Goal: Task Accomplishment & Management: Manage account settings

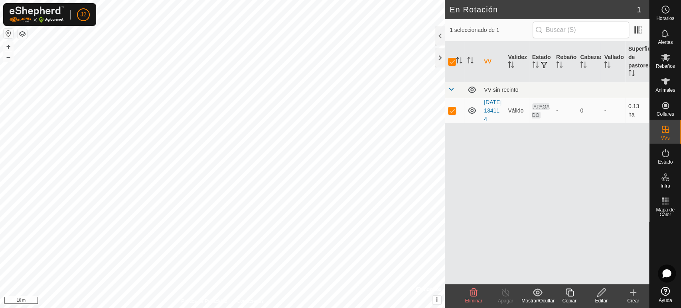
click at [600, 302] on div "Editar" at bounding box center [601, 300] width 32 height 7
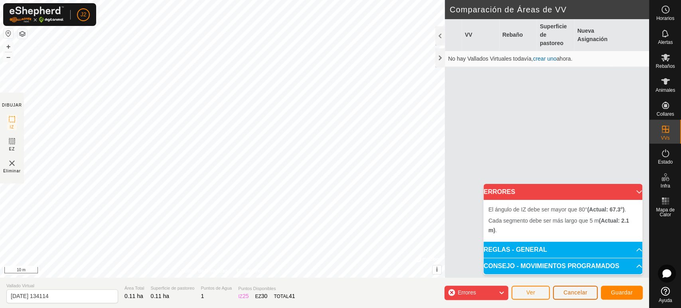
click at [558, 293] on button "Cancelar" at bounding box center [575, 293] width 45 height 14
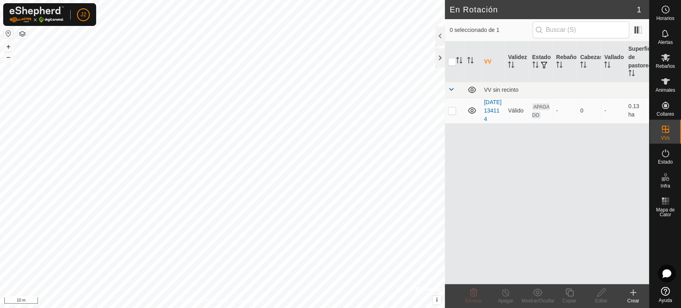
checkbox input "true"
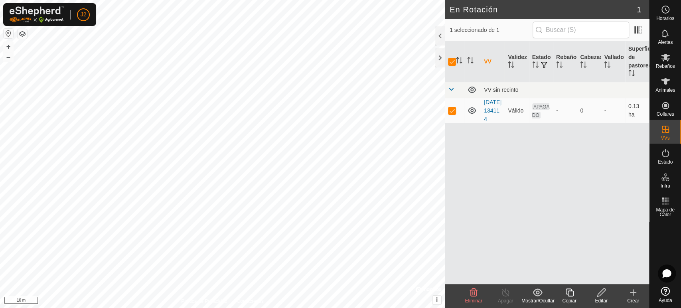
click at [600, 294] on icon at bounding box center [601, 293] width 10 height 10
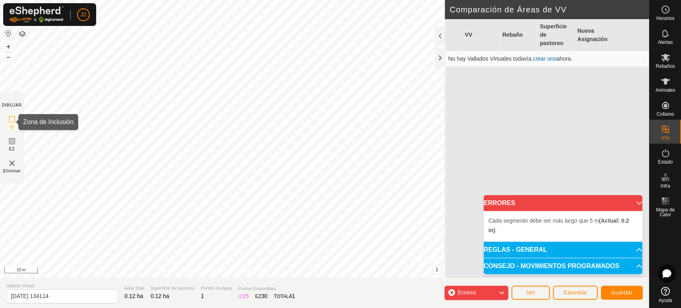
click at [10, 122] on rect at bounding box center [12, 119] width 6 height 6
click at [11, 135] on section "DIBUJAR IZ EZ Eliminar" at bounding box center [12, 138] width 24 height 91
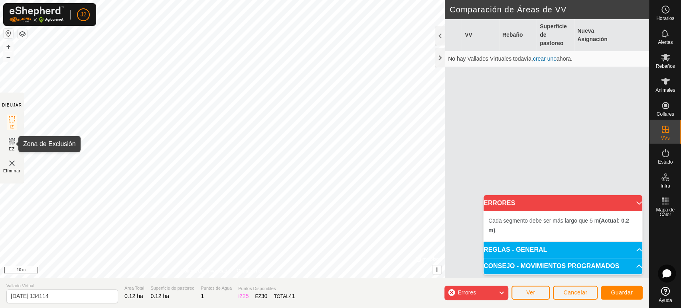
click at [12, 141] on icon at bounding box center [12, 141] width 10 height 10
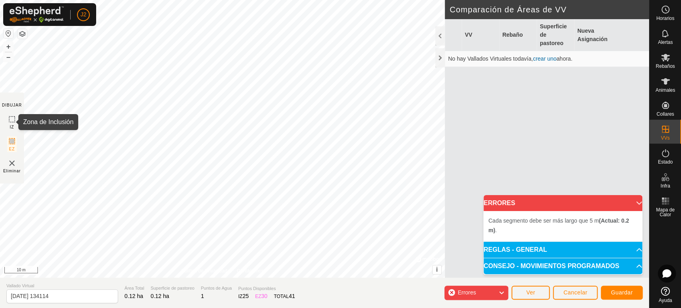
click at [9, 119] on rect at bounding box center [12, 119] width 6 height 6
click at [14, 165] on img at bounding box center [12, 163] width 10 height 10
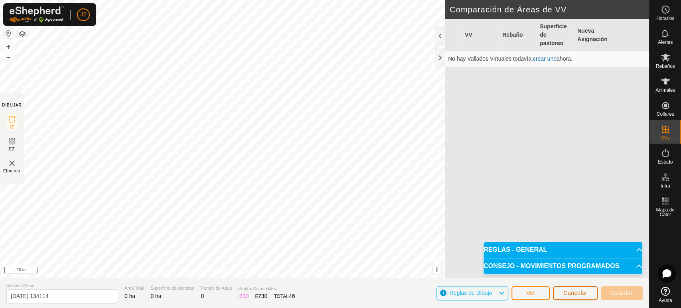
click at [572, 290] on span "Cancelar" at bounding box center [575, 293] width 24 height 6
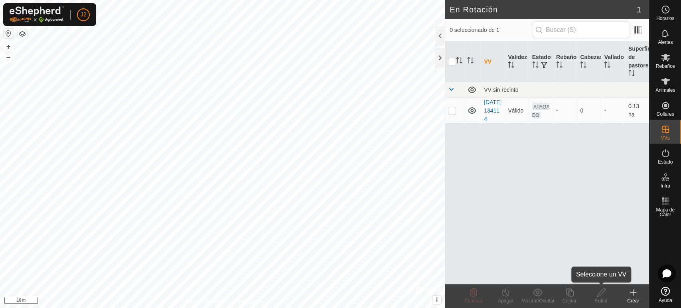
click at [601, 293] on icon at bounding box center [601, 293] width 10 height 10
checkbox input "true"
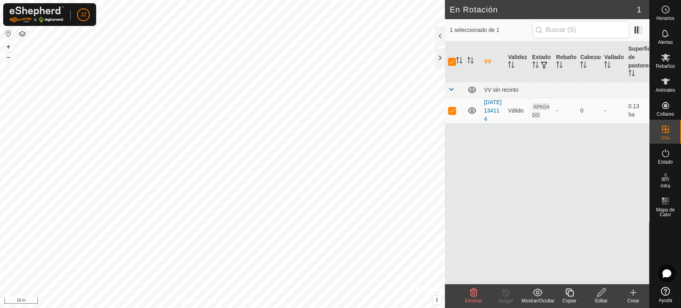
click at [602, 294] on icon at bounding box center [601, 293] width 10 height 10
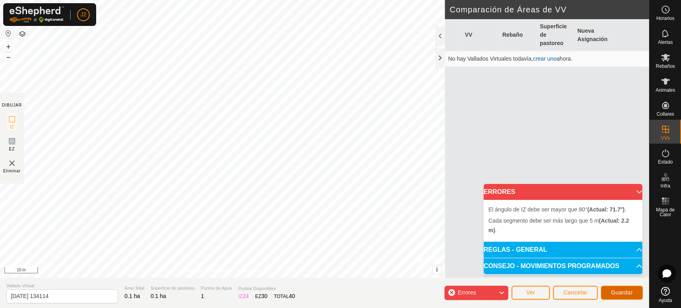
click at [608, 294] on button "Guardar" at bounding box center [622, 293] width 42 height 14
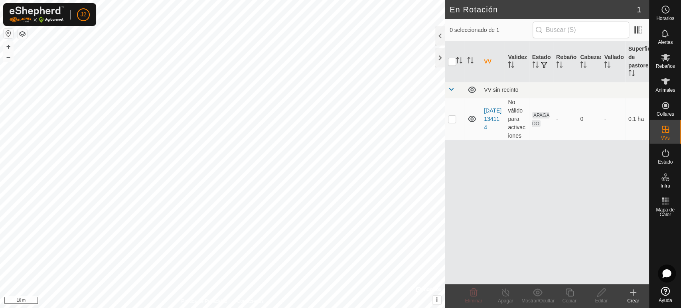
checkbox input "true"
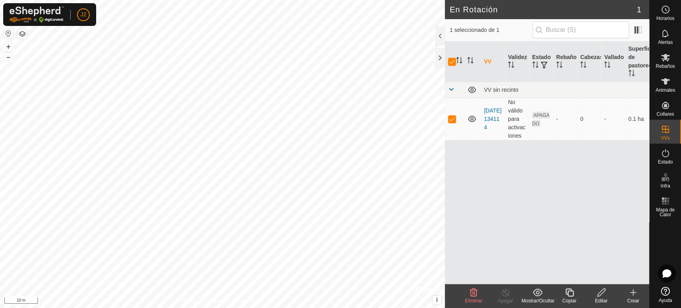
click at [603, 299] on div "Editar" at bounding box center [601, 300] width 32 height 7
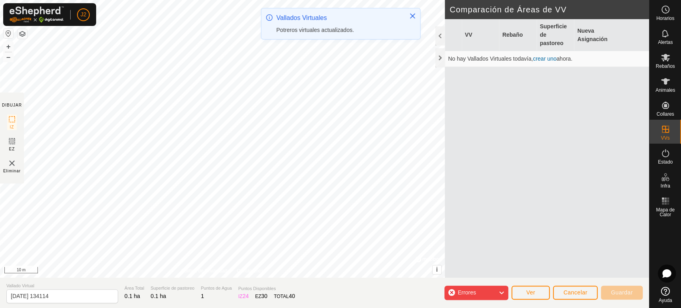
click at [371, 89] on div "Cada segmento debe ser más largo que 5 m (Actual: 2.2 m) . + – ⇧ i © Mapbox , ©…" at bounding box center [222, 139] width 445 height 278
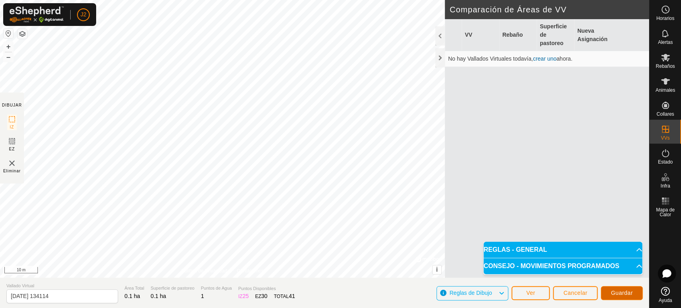
click at [626, 297] on button "Guardar" at bounding box center [622, 293] width 42 height 14
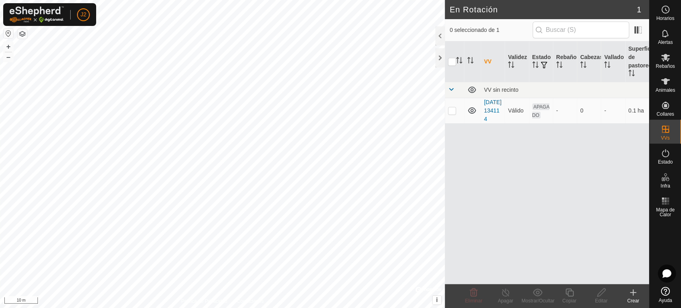
checkbox input "true"
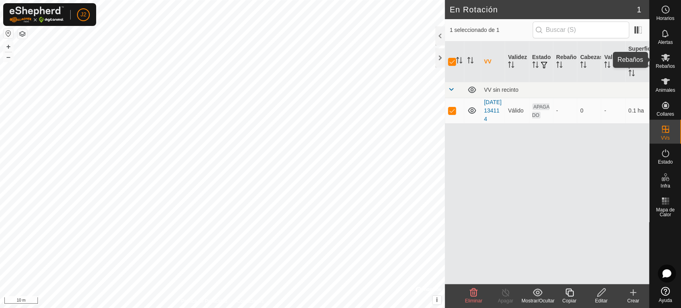
click at [670, 55] on es-mob-svg-icon at bounding box center [665, 57] width 14 height 13
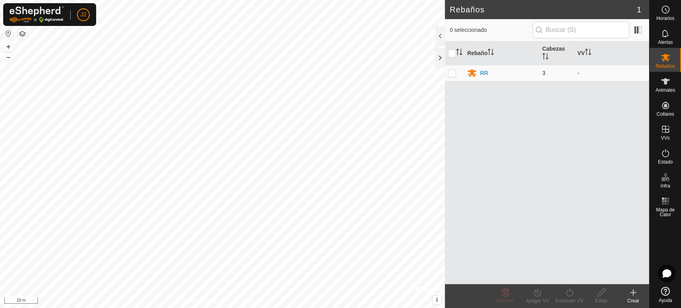
click at [452, 71] on p-checkbox at bounding box center [452, 73] width 8 height 6
checkbox input "true"
click at [574, 296] on turn-on-svg-icon at bounding box center [569, 293] width 32 height 10
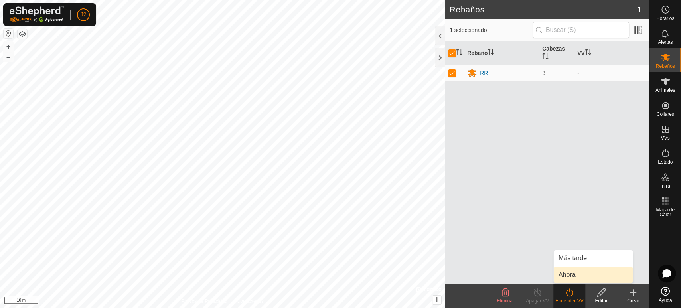
click at [572, 269] on link "Ahora" at bounding box center [592, 275] width 79 height 16
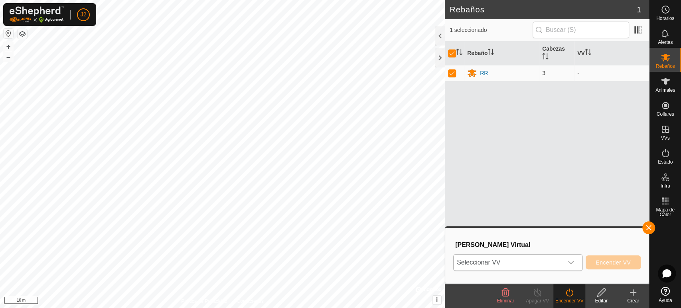
click at [565, 260] on div "dropdown trigger" at bounding box center [571, 262] width 16 height 16
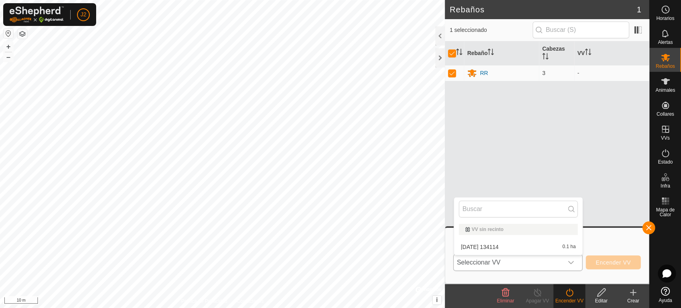
click at [552, 246] on li "2025-08-21 134114 0.1 ha" at bounding box center [518, 247] width 128 height 16
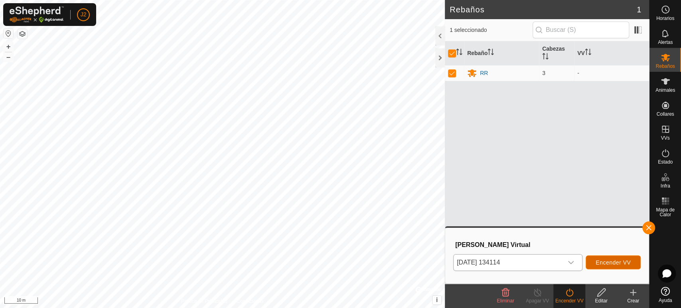
click at [614, 260] on span "Encender VV" at bounding box center [612, 262] width 35 height 6
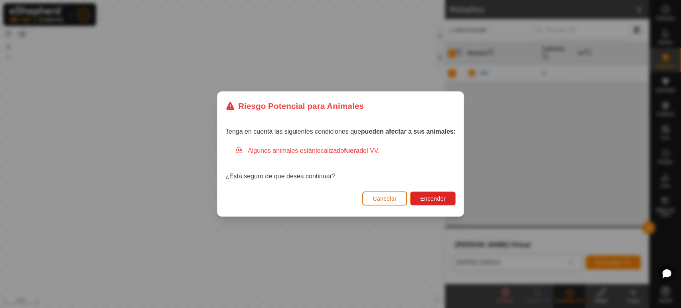
click at [391, 200] on span "Cancelar" at bounding box center [384, 198] width 24 height 6
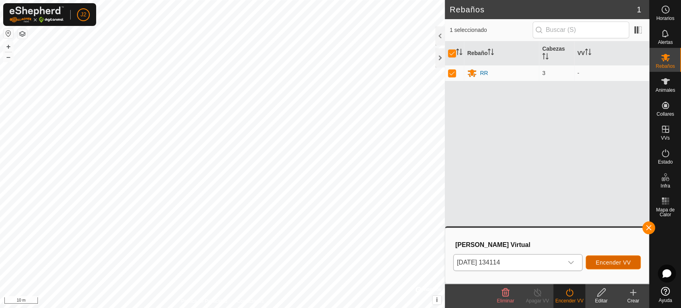
click at [607, 264] on span "Encender VV" at bounding box center [612, 262] width 35 height 6
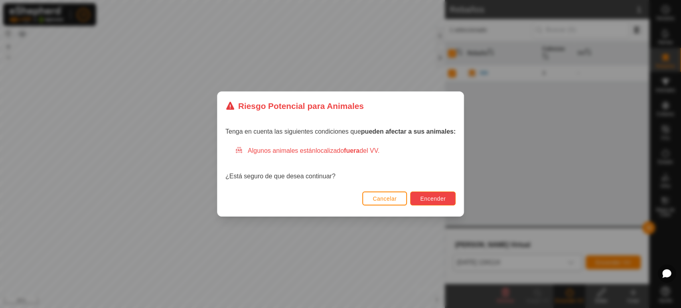
click at [425, 200] on span "Encender" at bounding box center [433, 198] width 26 height 6
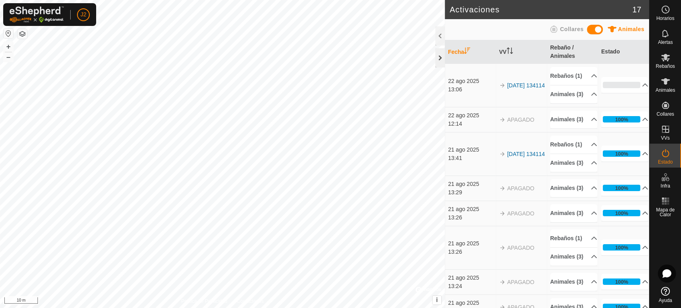
click at [438, 61] on div at bounding box center [440, 57] width 10 height 19
click at [11, 58] on button "–" at bounding box center [9, 57] width 10 height 10
click at [9, 45] on button "+" at bounding box center [9, 47] width 10 height 10
click at [8, 59] on button "–" at bounding box center [9, 57] width 10 height 10
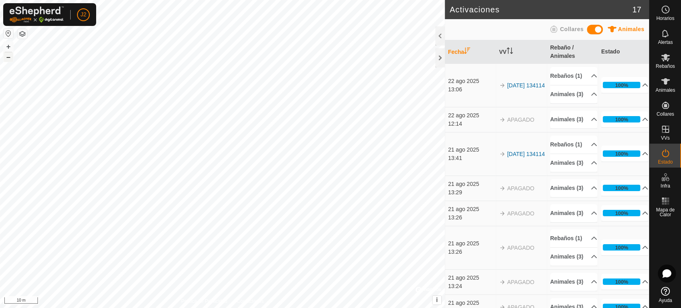
click at [8, 59] on button "–" at bounding box center [9, 57] width 10 height 10
click at [9, 46] on button "+" at bounding box center [9, 47] width 10 height 10
click at [440, 59] on div at bounding box center [440, 57] width 10 height 19
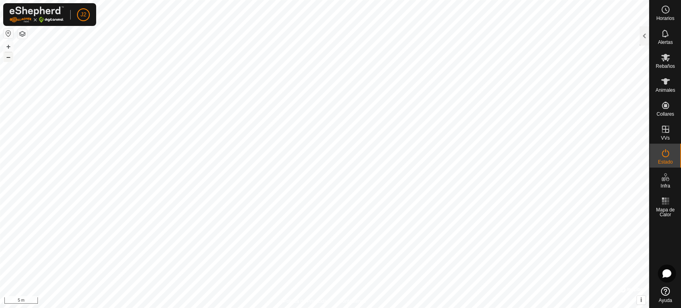
click at [7, 59] on button "–" at bounding box center [9, 57] width 10 height 10
click at [504, 307] on html "J2 Horarios Alertas Rebaños Animales Collares VVs Estado Infra Mapa de Calor Ay…" at bounding box center [340, 154] width 681 height 308
click at [9, 42] on button "+" at bounding box center [9, 47] width 10 height 10
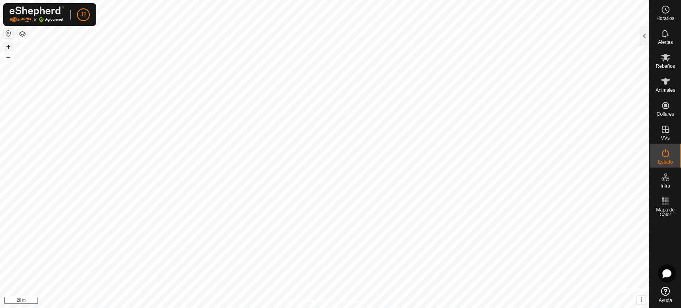
click at [9, 42] on button "+" at bounding box center [9, 47] width 10 height 10
click at [488, 0] on html "J2 Horarios Alertas Rebaños Animales Collares VVs Estado Infra Mapa de Calor Ay…" at bounding box center [340, 154] width 681 height 308
click at [496, 0] on html "J2 Horarios Alertas Rebaños Animales Collares VVs Estado Infra Mapa de Calor Ay…" at bounding box center [340, 154] width 681 height 308
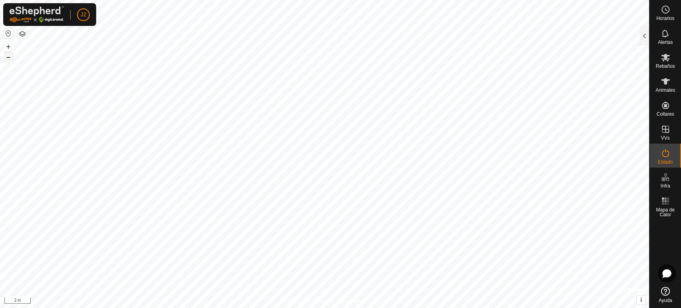
click at [7, 59] on button "–" at bounding box center [9, 57] width 10 height 10
click at [5, 60] on button "–" at bounding box center [9, 57] width 10 height 10
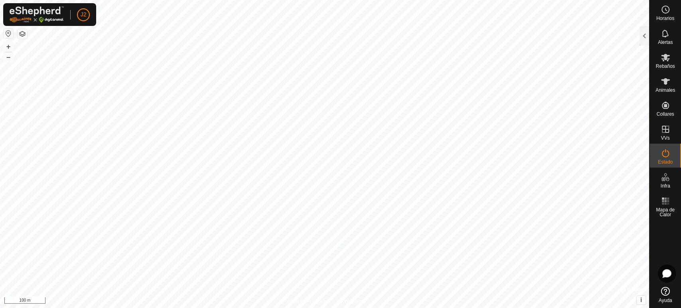
click at [175, 0] on html "J2 Horarios Alertas Rebaños Animales Collares VVs Estado Infra Mapa de Calor Ay…" at bounding box center [340, 154] width 681 height 308
click at [9, 45] on button "+" at bounding box center [9, 47] width 10 height 10
click at [349, 307] on html "J2 Horarios Alertas Rebaños Animales Collares VVs Estado Infra Mapa de Calor Ay…" at bounding box center [340, 154] width 681 height 308
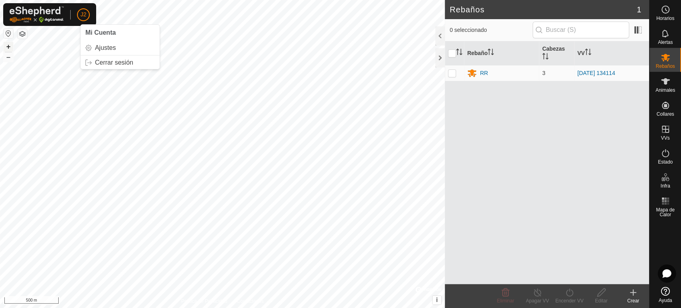
click at [9, 48] on button "+" at bounding box center [9, 47] width 10 height 10
click at [4, 46] on button "+" at bounding box center [9, 47] width 10 height 10
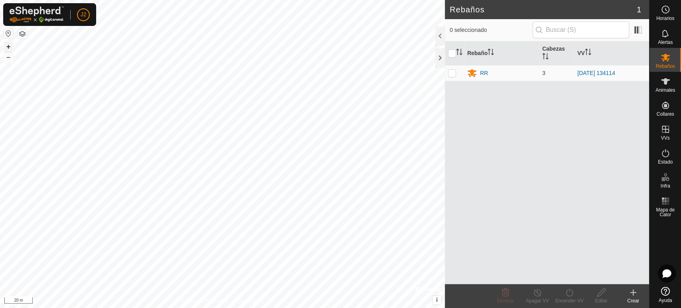
click at [4, 46] on button "+" at bounding box center [9, 47] width 10 height 10
click at [170, 307] on html "J2 Horarios Alertas Rebaños Animales Collares VVs Estado Infra Mapa de Calor Ay…" at bounding box center [340, 154] width 681 height 308
click at [195, 307] on html "J2 Horarios Alertas Rebaños Animales Collares VVs Estado Infra Mapa de Calor Ay…" at bounding box center [340, 154] width 681 height 308
click at [638, 10] on span "1" at bounding box center [638, 10] width 4 height 12
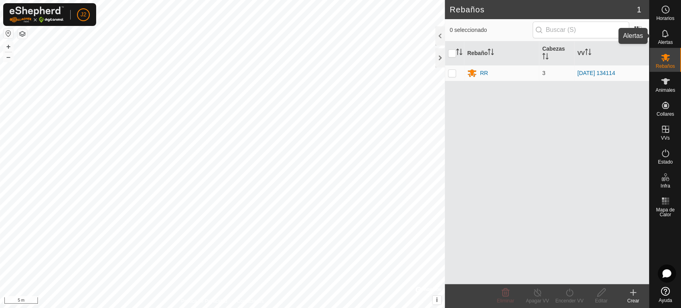
click at [667, 26] on div "Alertas" at bounding box center [665, 36] width 32 height 24
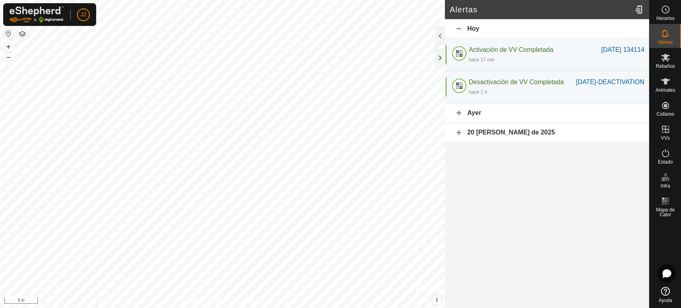
click at [473, 122] on div "Ayer" at bounding box center [547, 113] width 204 height 20
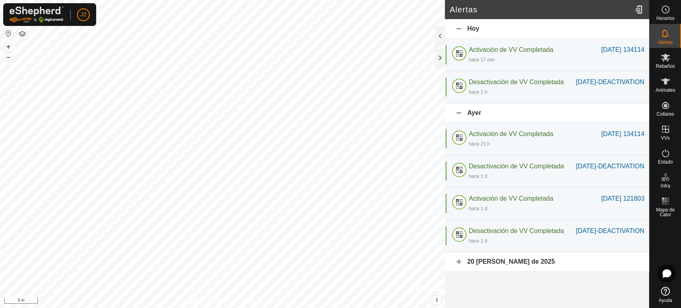
click at [473, 122] on div "Ayer" at bounding box center [547, 113] width 204 height 20
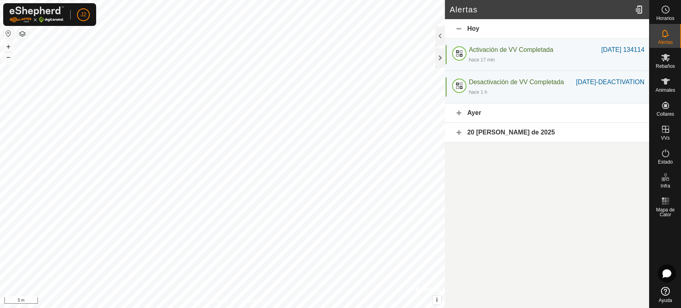
click at [470, 140] on div "20 [PERSON_NAME] de 2025" at bounding box center [547, 133] width 204 height 20
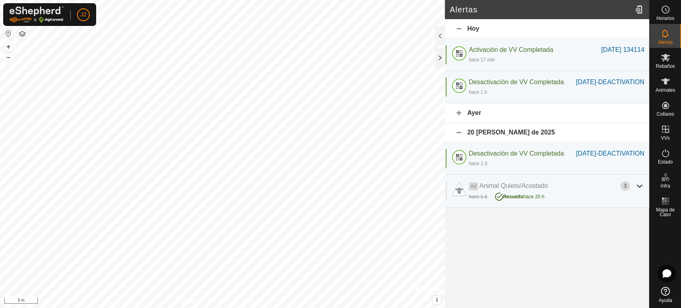
click at [470, 140] on div "20 [PERSON_NAME] de 2025" at bounding box center [547, 133] width 204 height 20
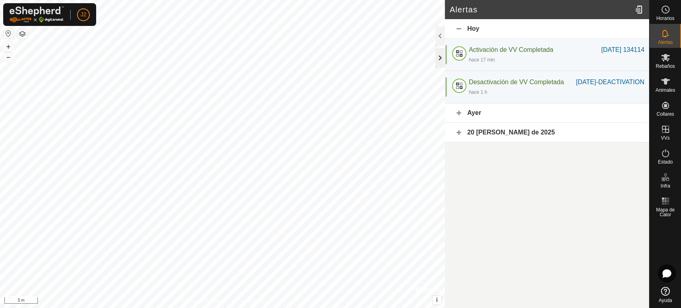
click at [438, 54] on div at bounding box center [440, 57] width 10 height 19
